Goal: Task Accomplishment & Management: Use online tool/utility

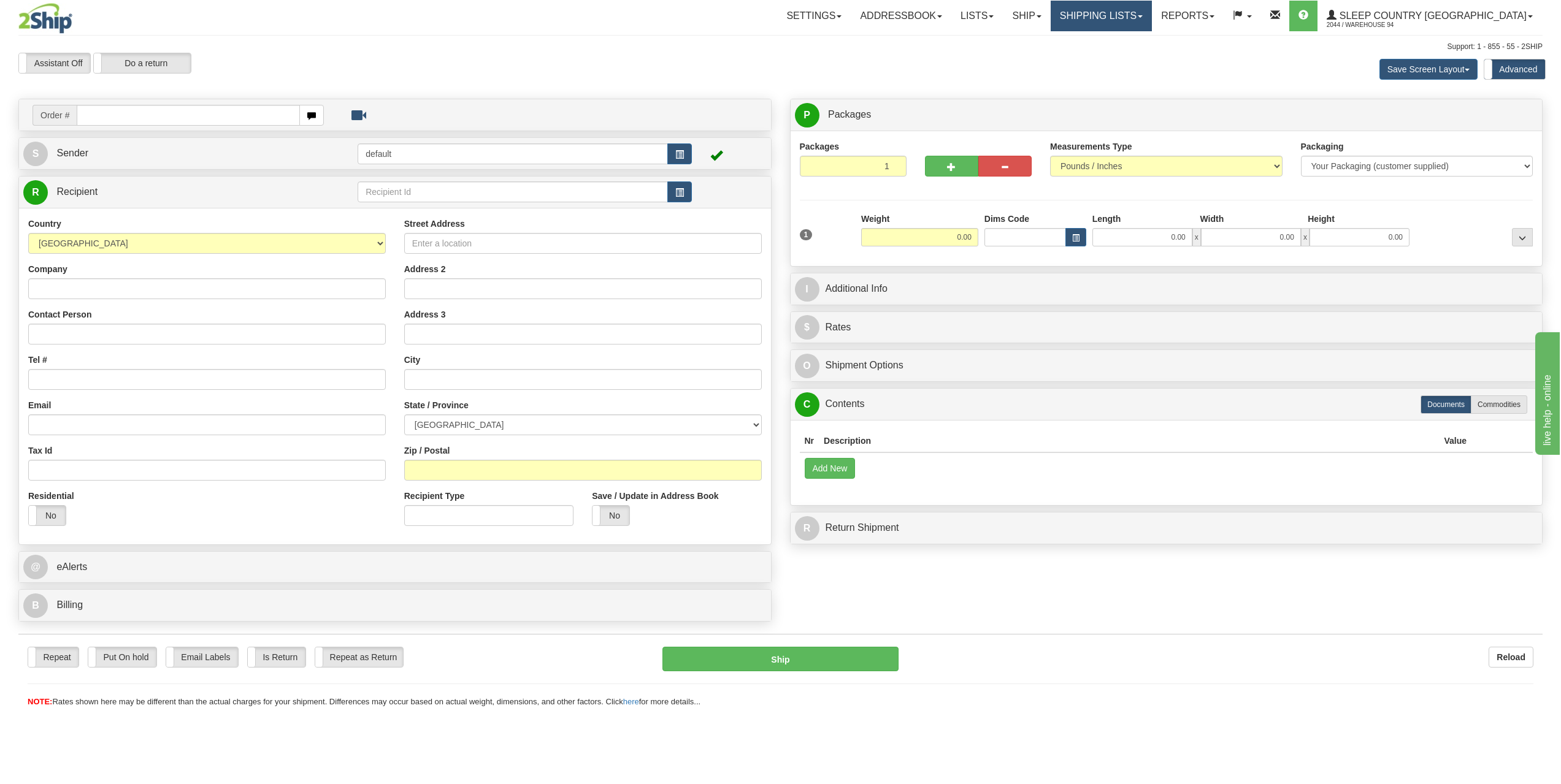
click at [1152, 22] on link "Shipping lists" at bounding box center [1101, 16] width 101 height 31
click at [1152, 76] on link "Pickup List" at bounding box center [1091, 74] width 120 height 16
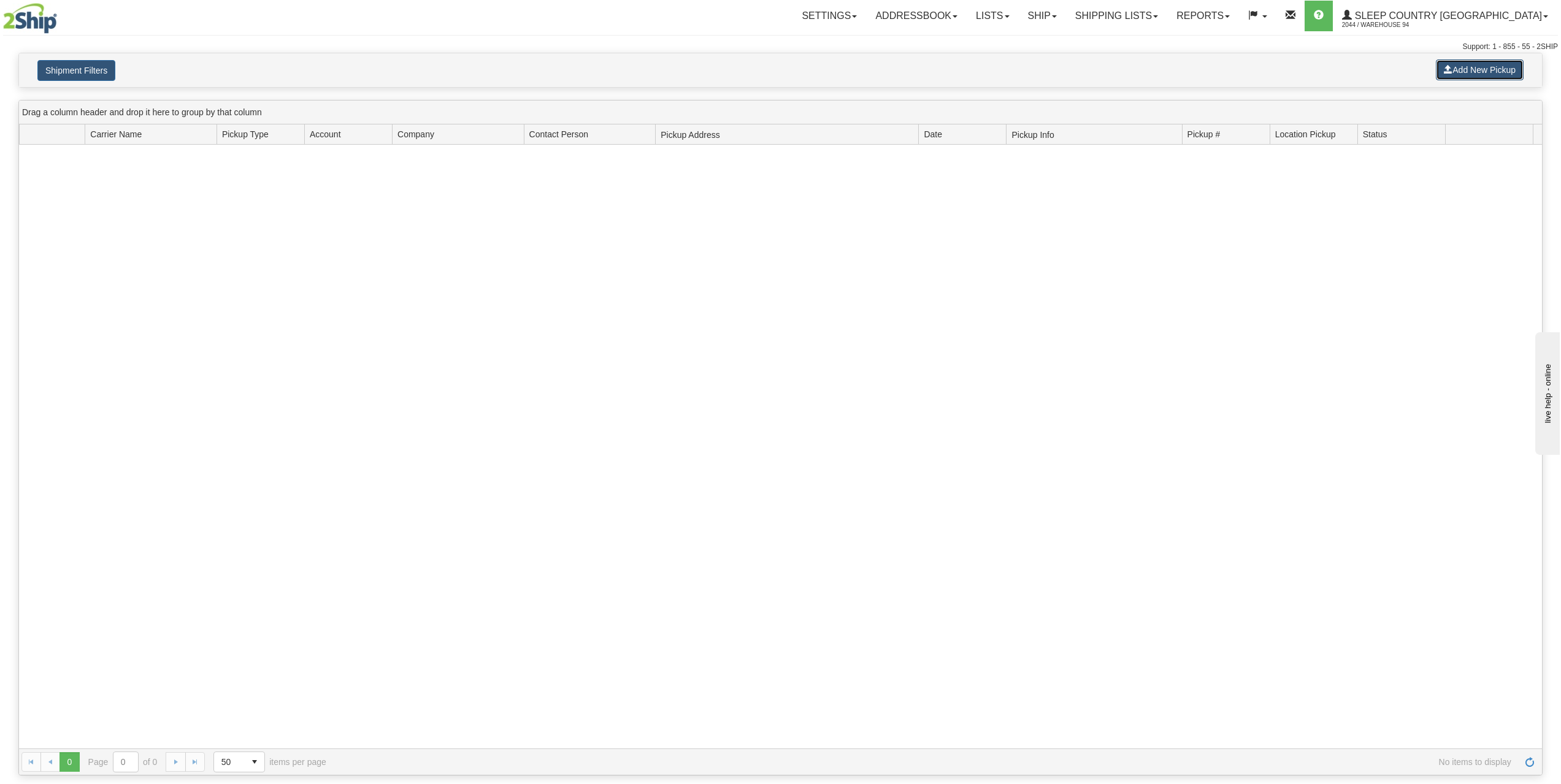
click at [1472, 74] on button "Add New Pickup" at bounding box center [1479, 70] width 88 height 20
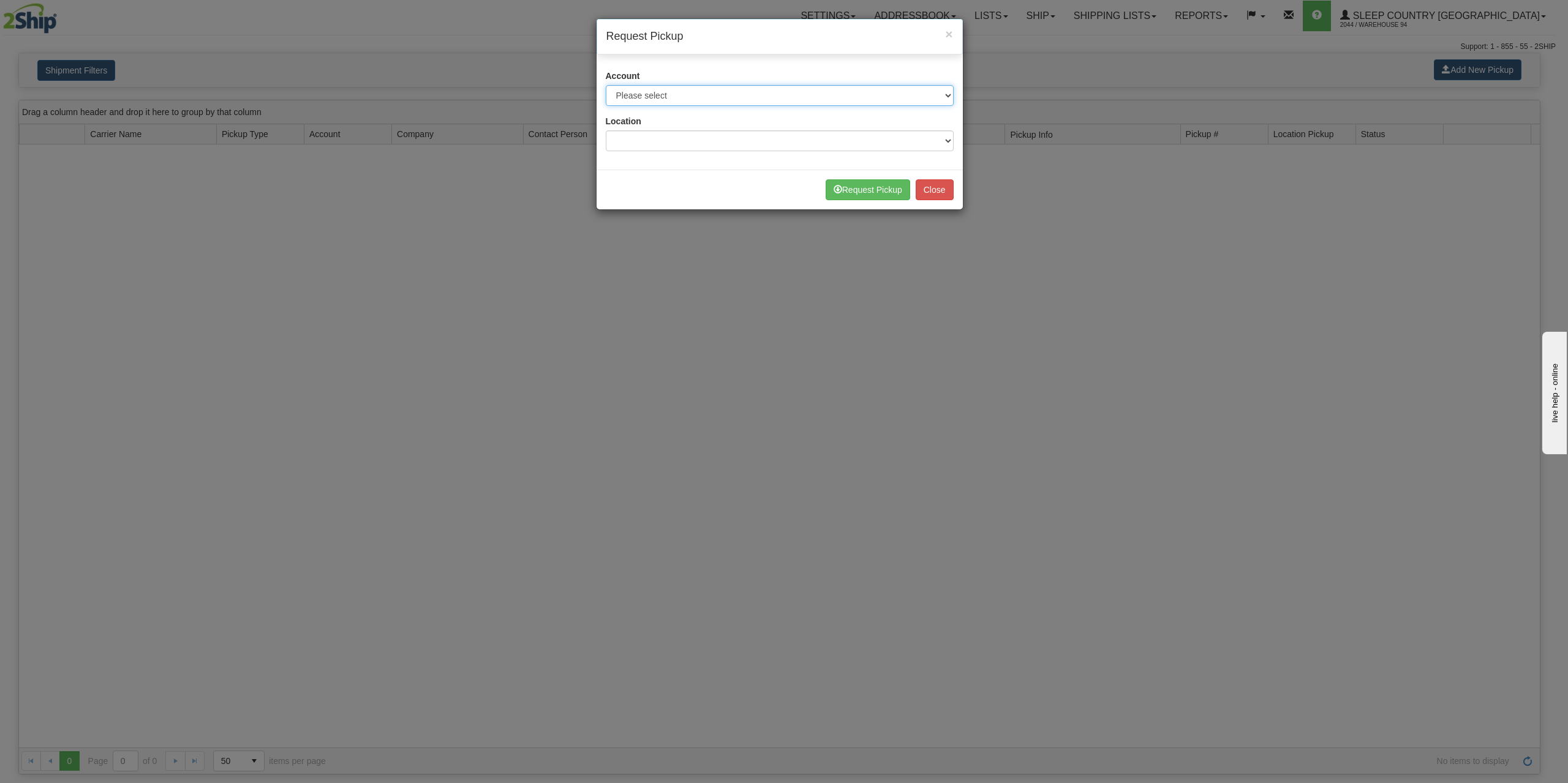
click at [950, 94] on select "Please select Canada Post - 1021986 (Canada Post 94) Canpar - 42510347 (SLEEP C…" at bounding box center [779, 95] width 348 height 20
click at [946, 32] on span "×" at bounding box center [949, 33] width 7 height 14
